Goal: Task Accomplishment & Management: Use online tool/utility

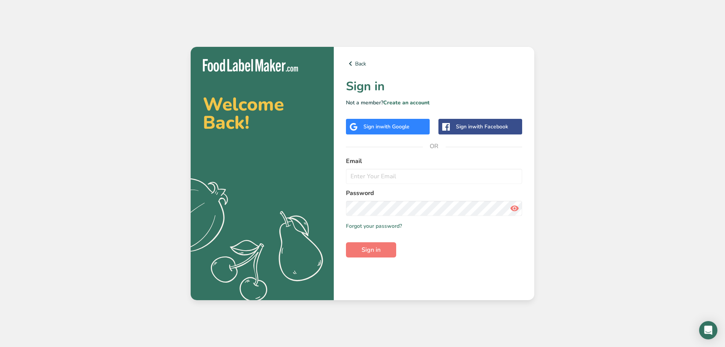
click at [413, 129] on div "Sign in with Google" at bounding box center [388, 127] width 84 height 16
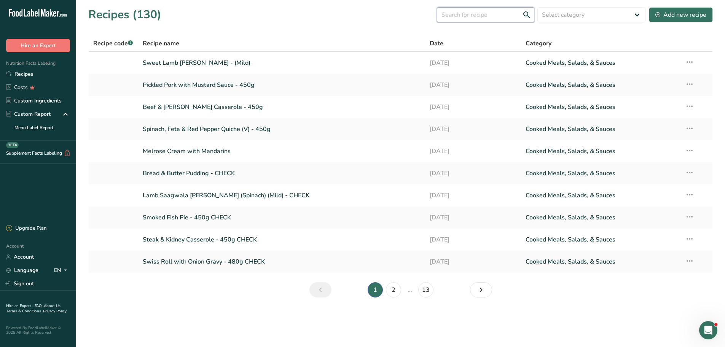
click at [460, 14] on input "text" at bounding box center [485, 14] width 97 height 15
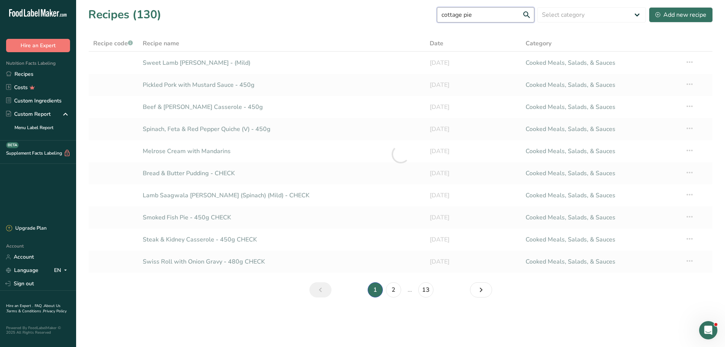
type input "cottage pie"
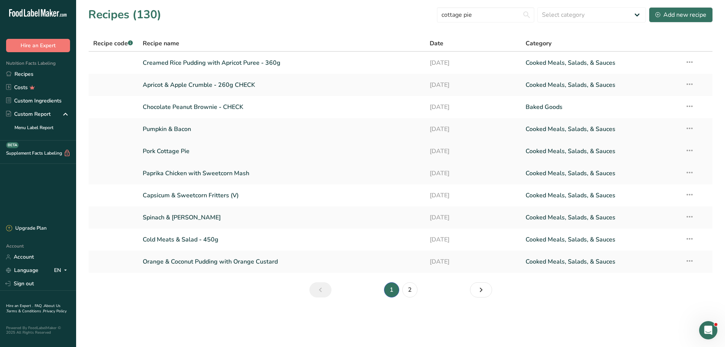
click at [177, 150] on link "Pork Cottage Pie" at bounding box center [282, 151] width 278 height 16
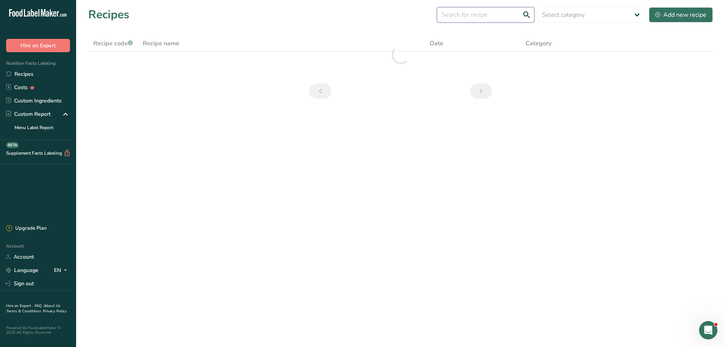
click at [462, 15] on input "text" at bounding box center [485, 14] width 97 height 15
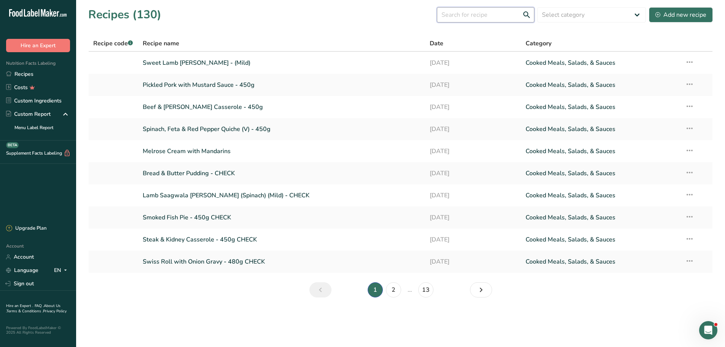
click at [461, 15] on input "text" at bounding box center [485, 14] width 97 height 15
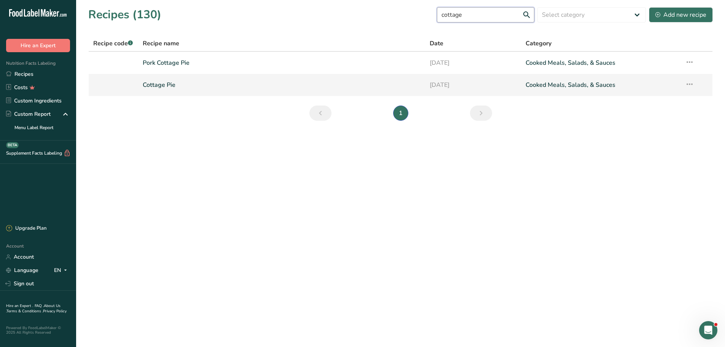
type input "cottage"
click at [165, 85] on link "Cottage Pie" at bounding box center [282, 85] width 278 height 16
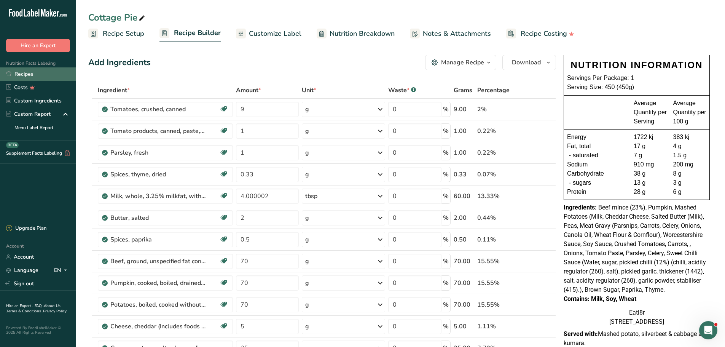
click at [22, 72] on link "Recipes" at bounding box center [38, 73] width 76 height 13
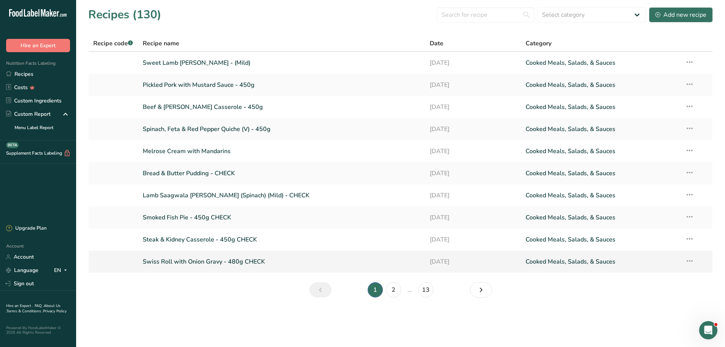
click at [179, 264] on link "Swiss Roll with Onion Gravy - 480g CHECK" at bounding box center [282, 262] width 278 height 16
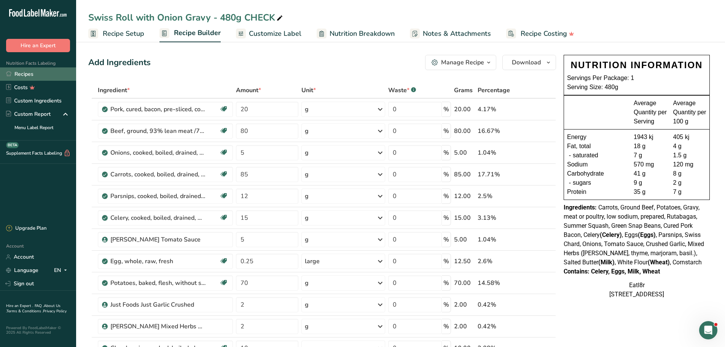
click at [30, 73] on link "Recipes" at bounding box center [38, 73] width 76 height 13
